Goal: Task Accomplishment & Management: Manage account settings

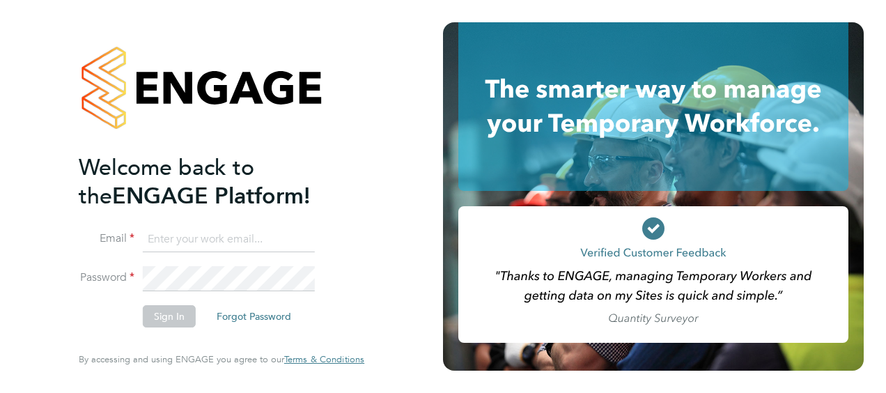
click at [251, 240] on input at bounding box center [229, 239] width 172 height 25
type input "michael.carmody@vistry.co.uk"
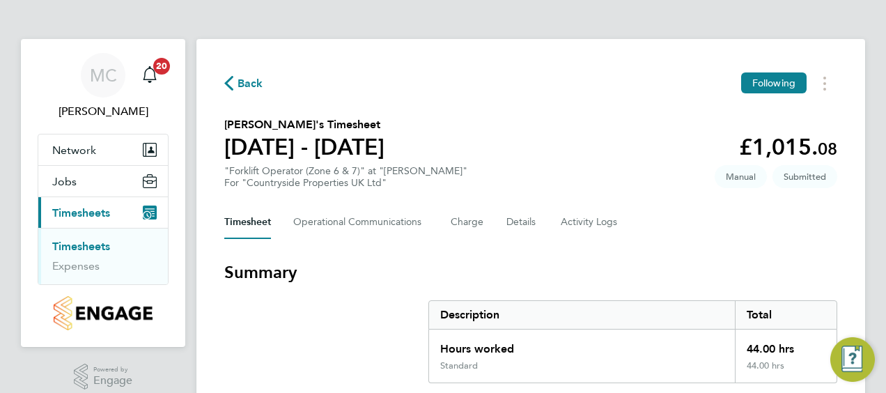
click at [698, 221] on div "Timesheet Operational Communications Charge Details Activity Logs" at bounding box center [530, 221] width 613 height 33
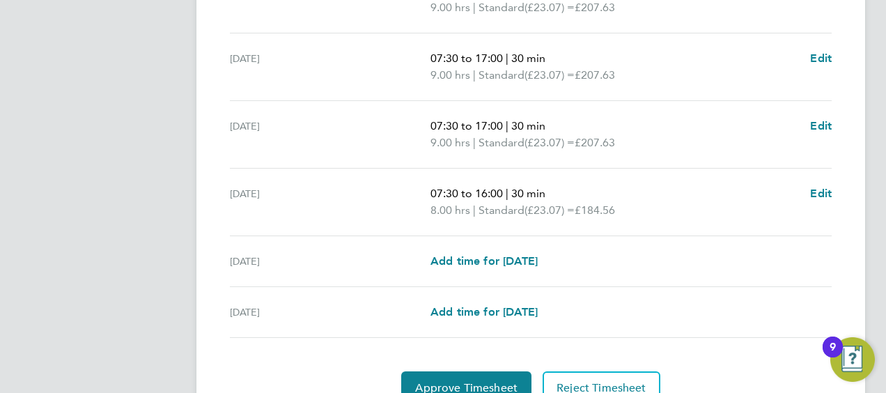
scroll to position [622, 0]
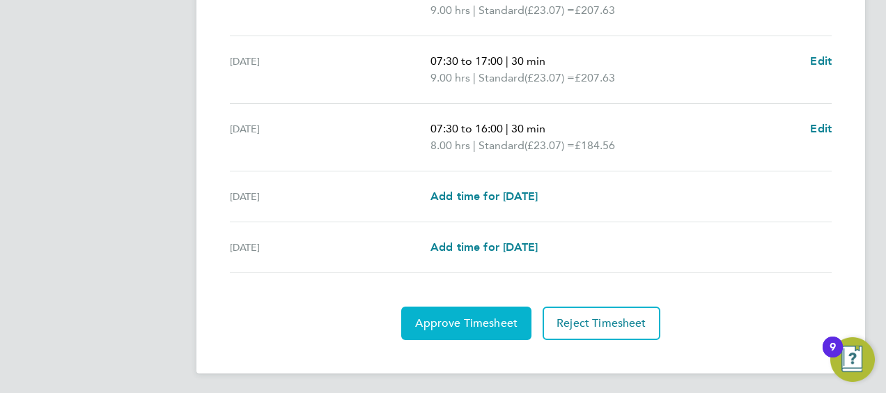
click at [472, 323] on span "Approve Timesheet" at bounding box center [466, 323] width 102 height 14
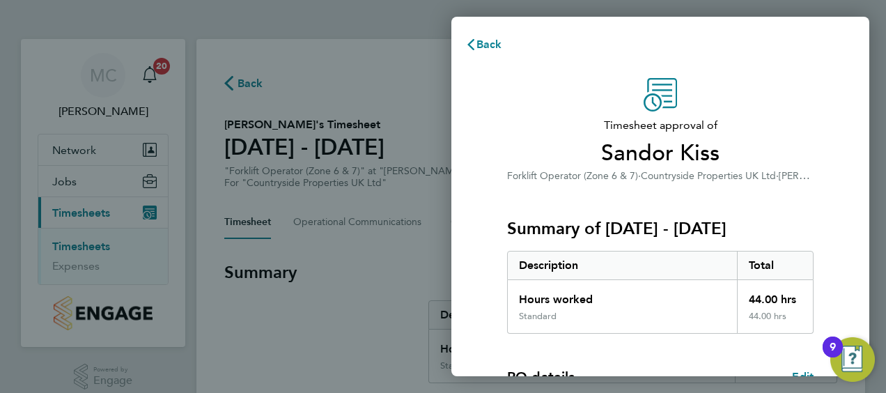
click at [574, 79] on div "Timesheet approval of Sandor Kiss Forklift Operator (Zone 6 & 7) · Countryside …" at bounding box center [660, 131] width 306 height 106
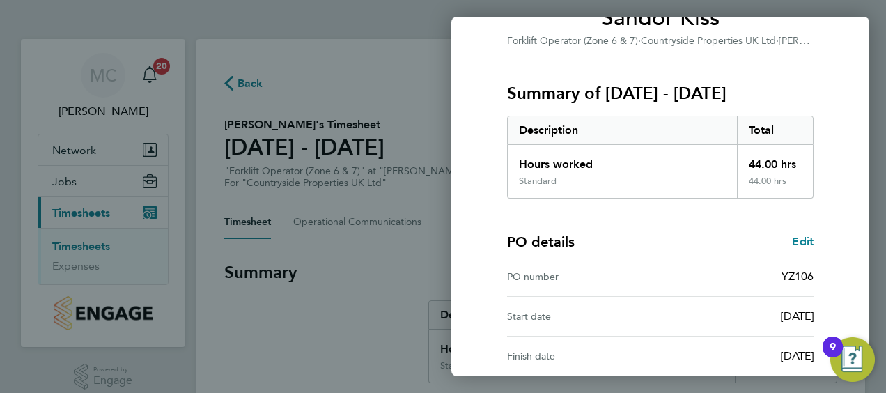
scroll to position [273, 0]
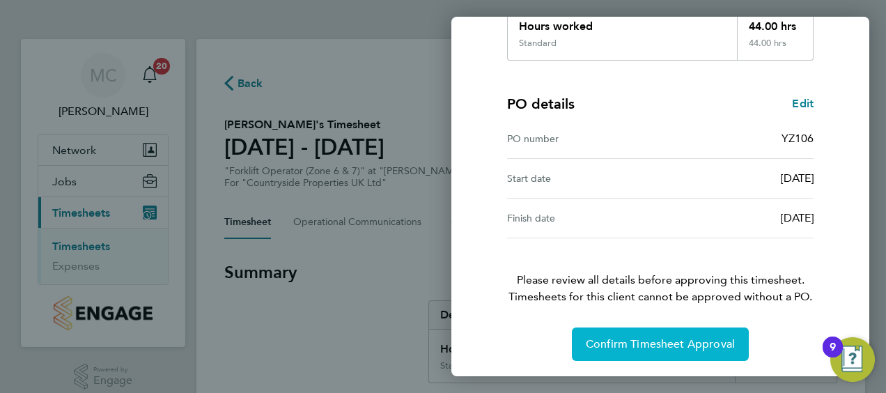
click at [629, 345] on span "Confirm Timesheet Approval" at bounding box center [660, 344] width 149 height 14
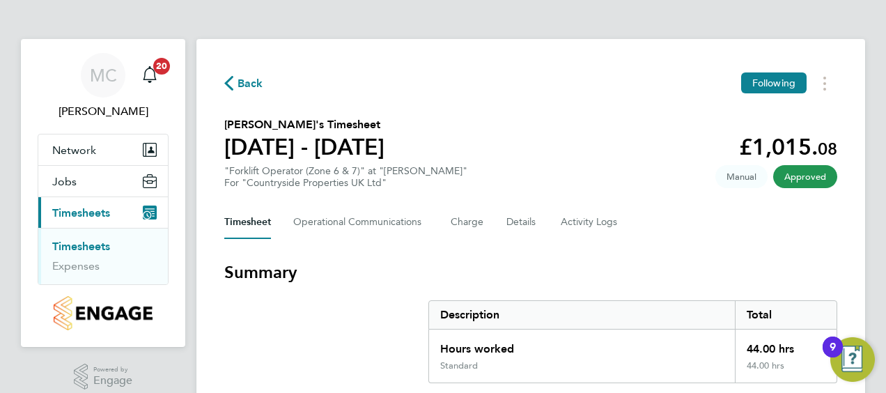
click at [248, 83] on span "Back" at bounding box center [250, 83] width 26 height 17
